Goal: Transaction & Acquisition: Book appointment/travel/reservation

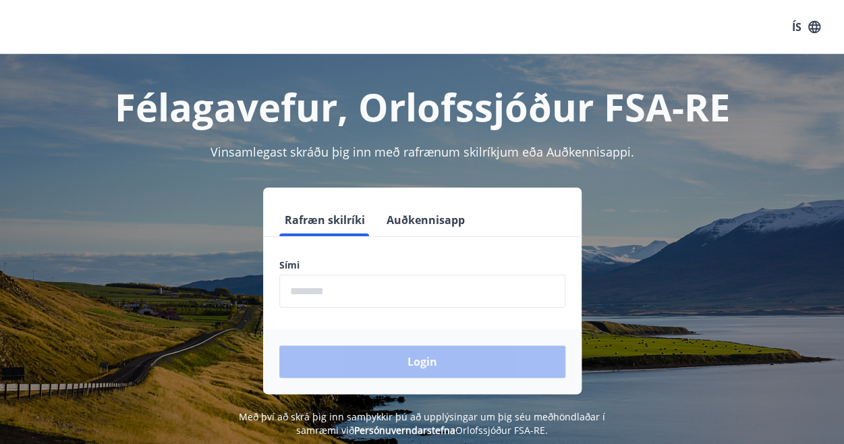
click at [330, 290] on input "phone" at bounding box center [422, 291] width 286 height 33
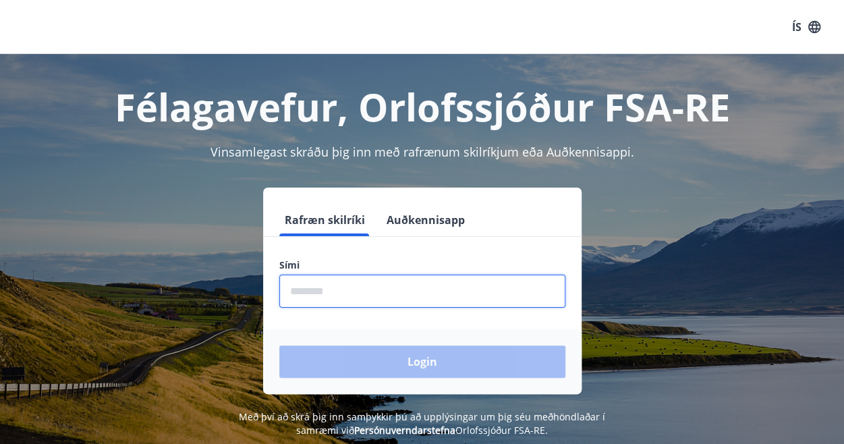
type input "********"
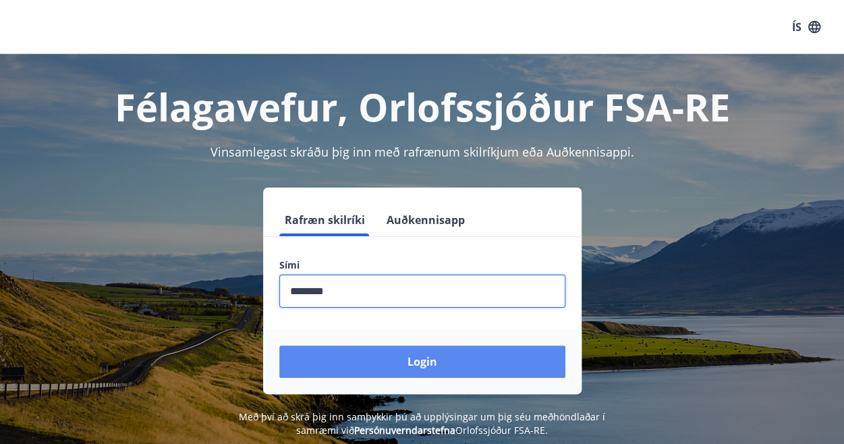
click at [420, 364] on button "Login" at bounding box center [422, 361] width 286 height 32
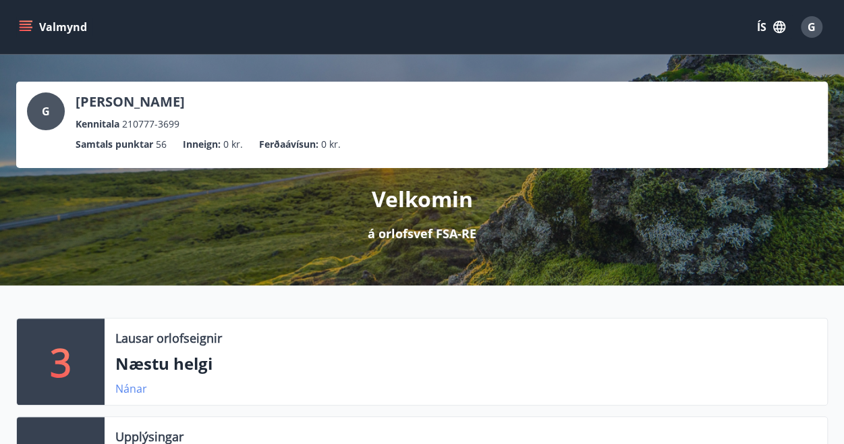
click at [132, 391] on link "Nánar" at bounding box center [131, 388] width 32 height 15
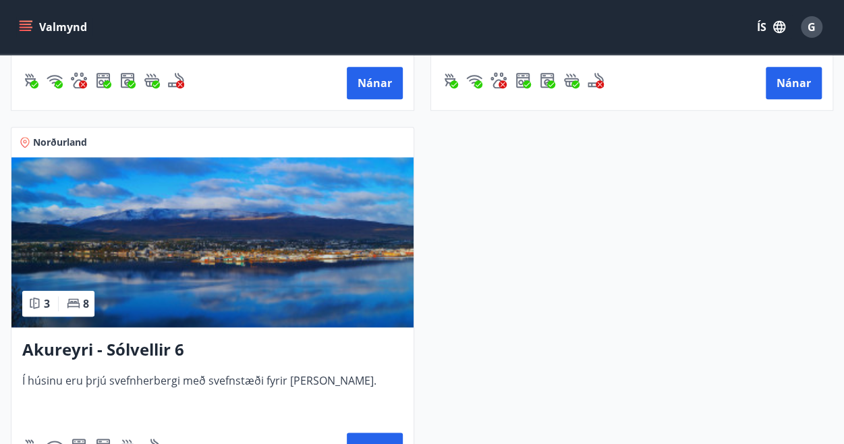
scroll to position [571, 0]
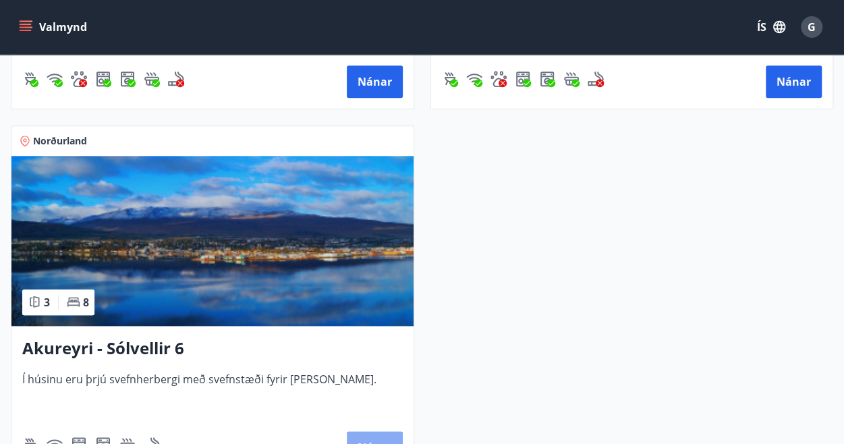
click at [376, 431] on button "Nánar" at bounding box center [375, 447] width 56 height 32
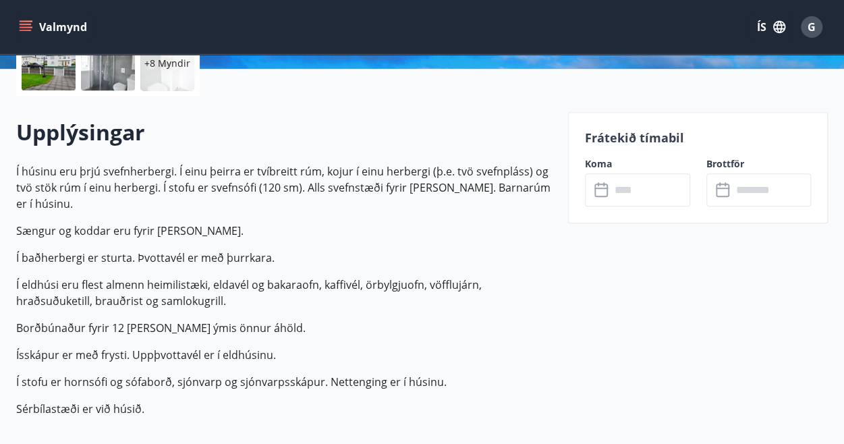
scroll to position [439, 0]
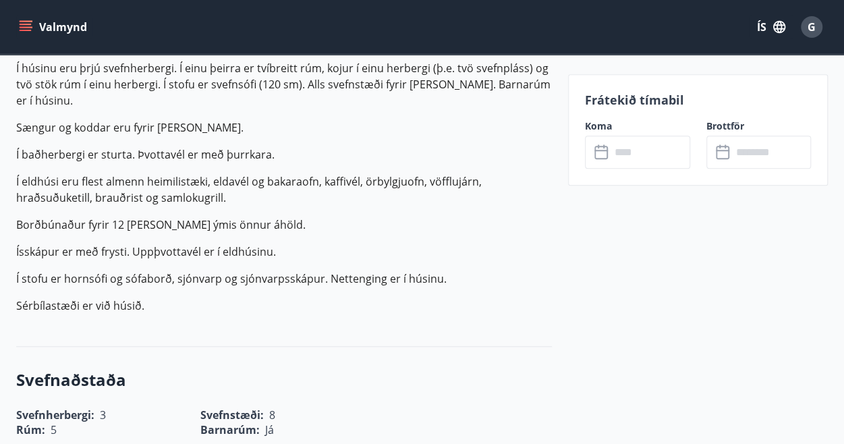
click at [633, 157] on input "text" at bounding box center [651, 152] width 80 height 33
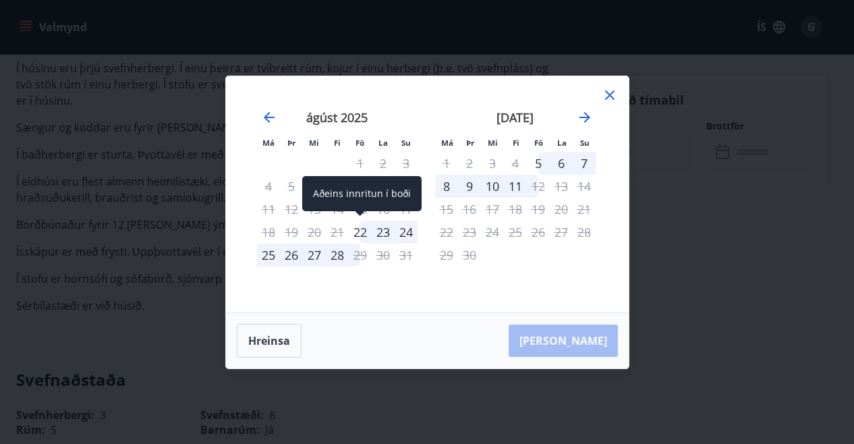
click at [362, 230] on div "22" at bounding box center [360, 232] width 23 height 23
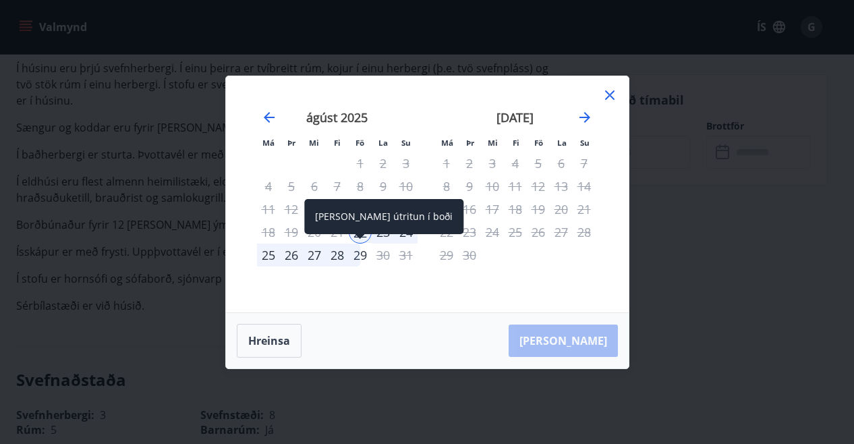
click at [358, 258] on div "29" at bounding box center [360, 255] width 23 height 23
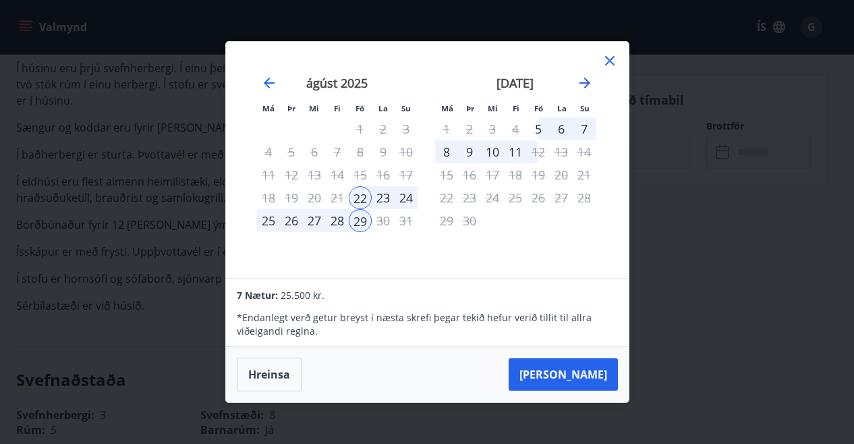
click at [609, 59] on icon at bounding box center [610, 61] width 16 height 16
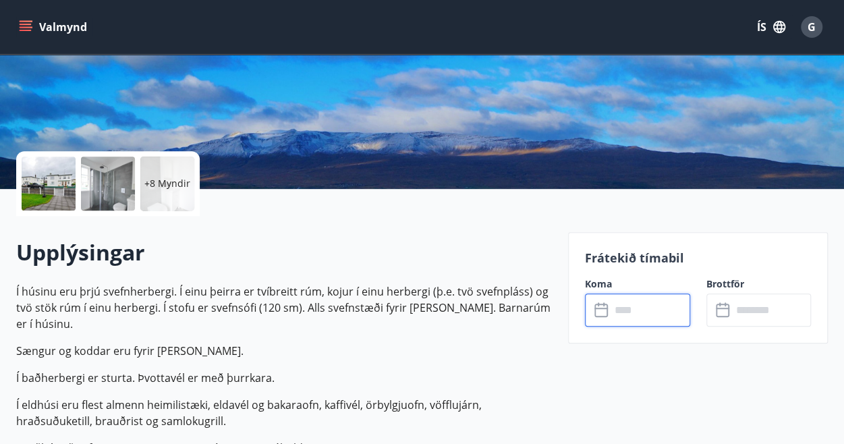
scroll to position [0, 0]
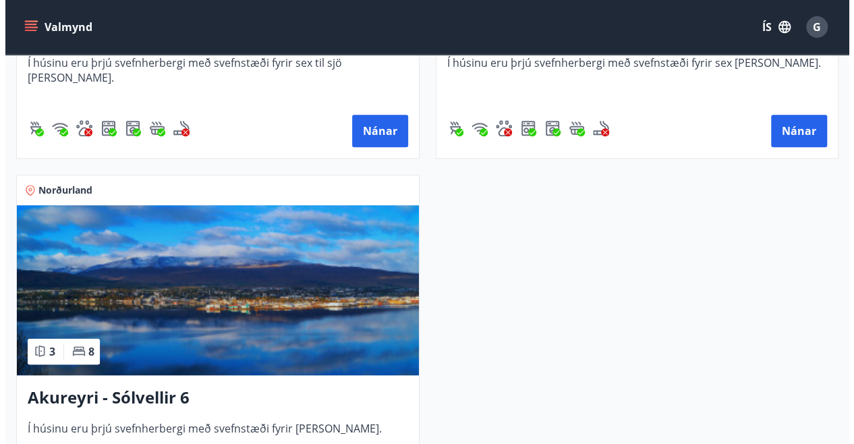
scroll to position [170, 0]
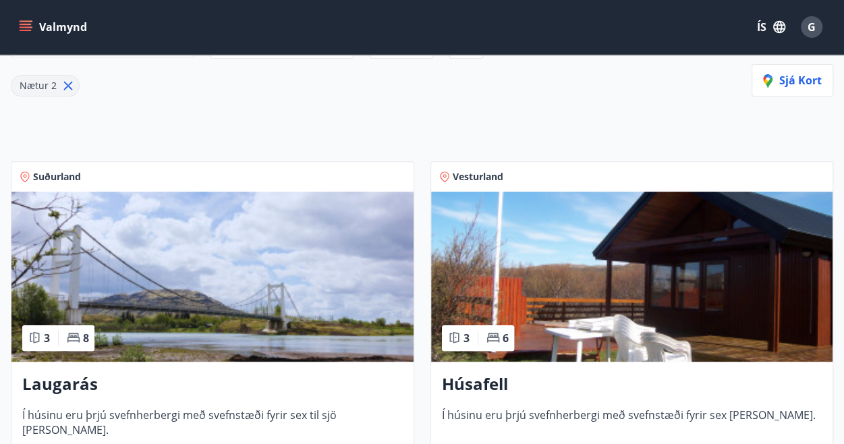
click at [460, 63] on div "Nætur 2" at bounding box center [281, 78] width 540 height 38
click at [812, 30] on span "G" at bounding box center [812, 27] width 8 height 15
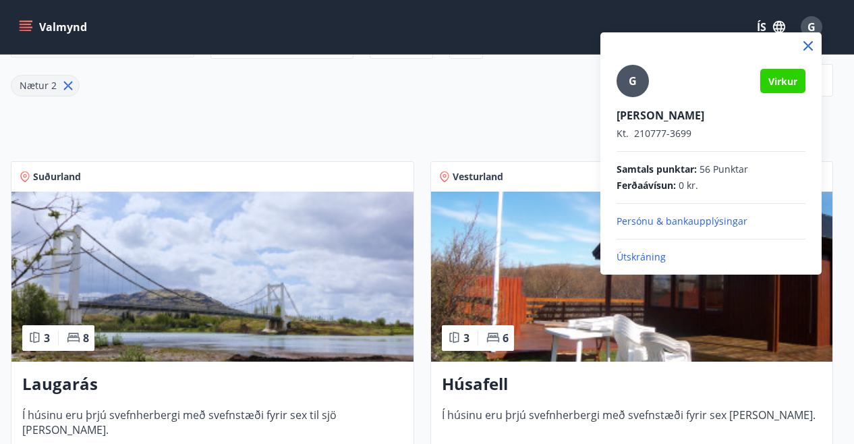
click at [656, 252] on p "Útskráning" at bounding box center [711, 256] width 189 height 13
